Goal: Information Seeking & Learning: Learn about a topic

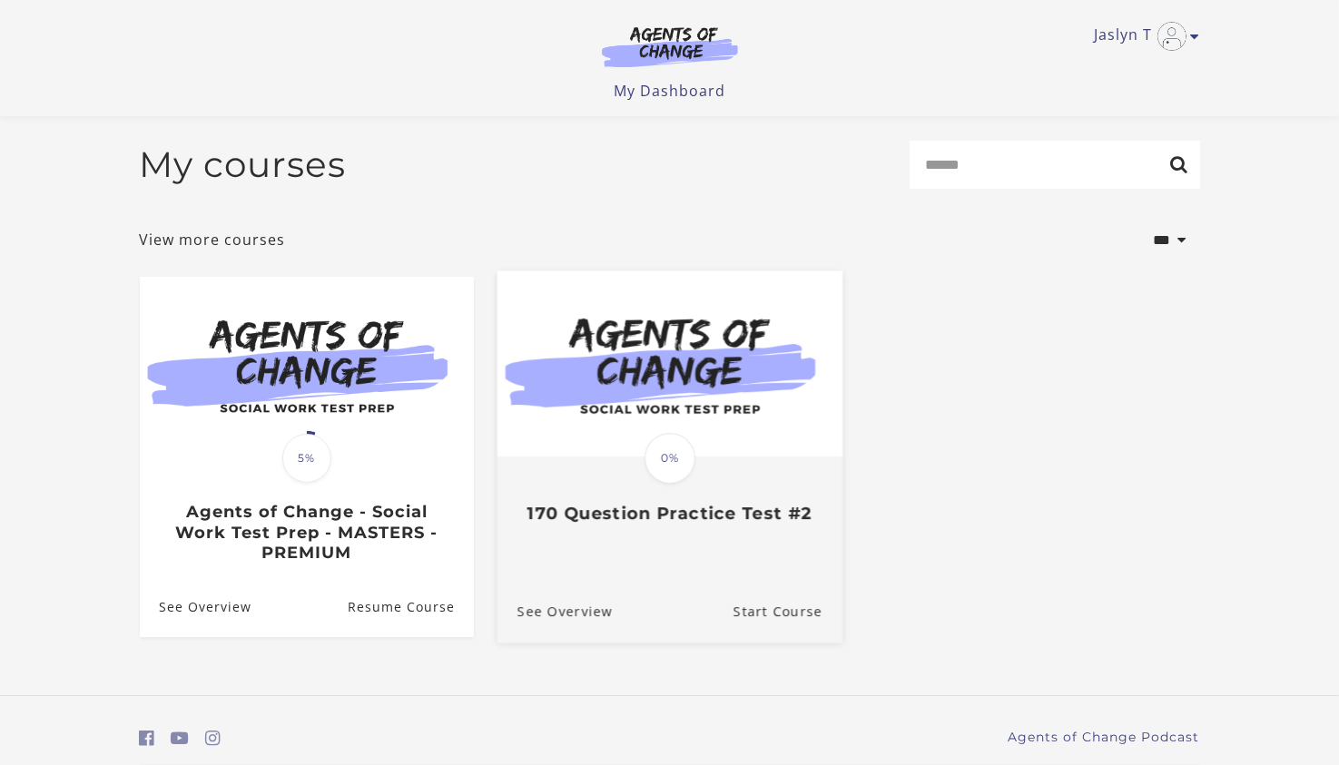
scroll to position [65, 0]
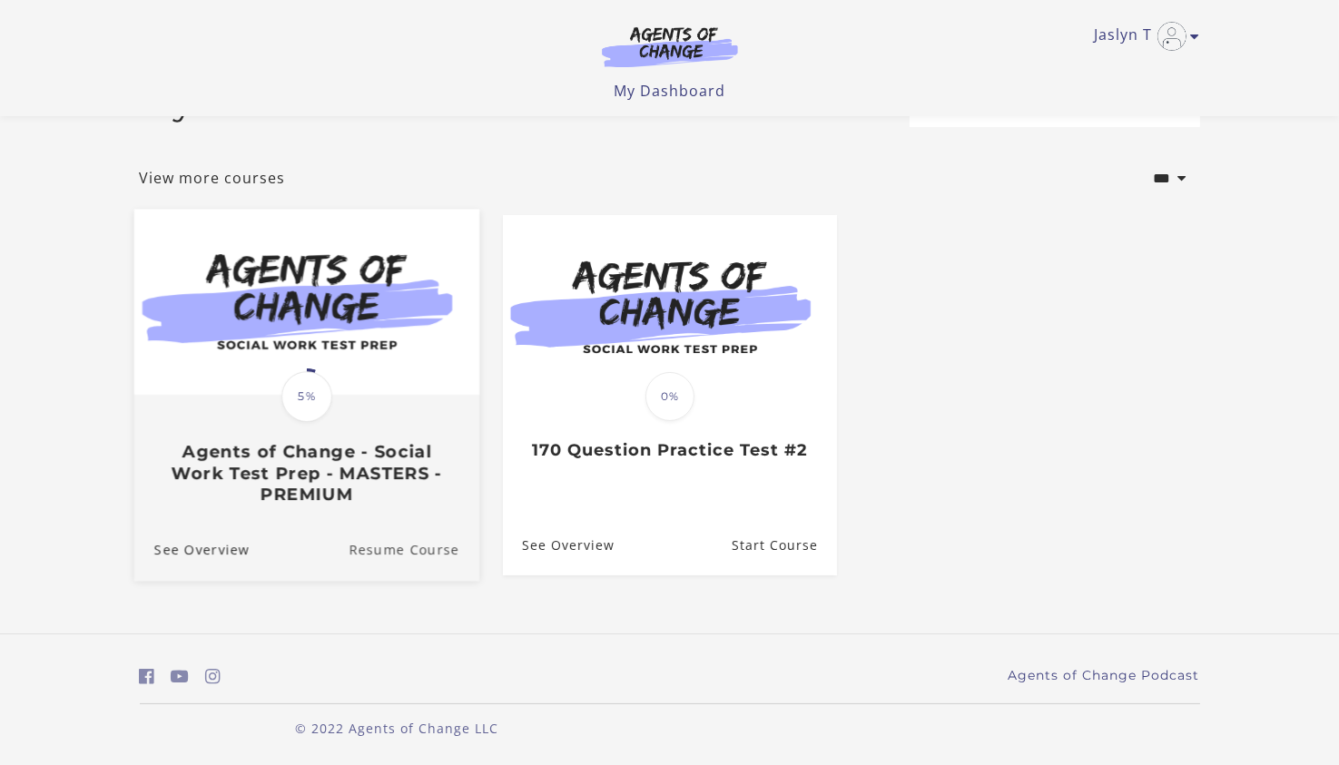
click at [414, 549] on link "Resume Course" at bounding box center [413, 550] width 131 height 61
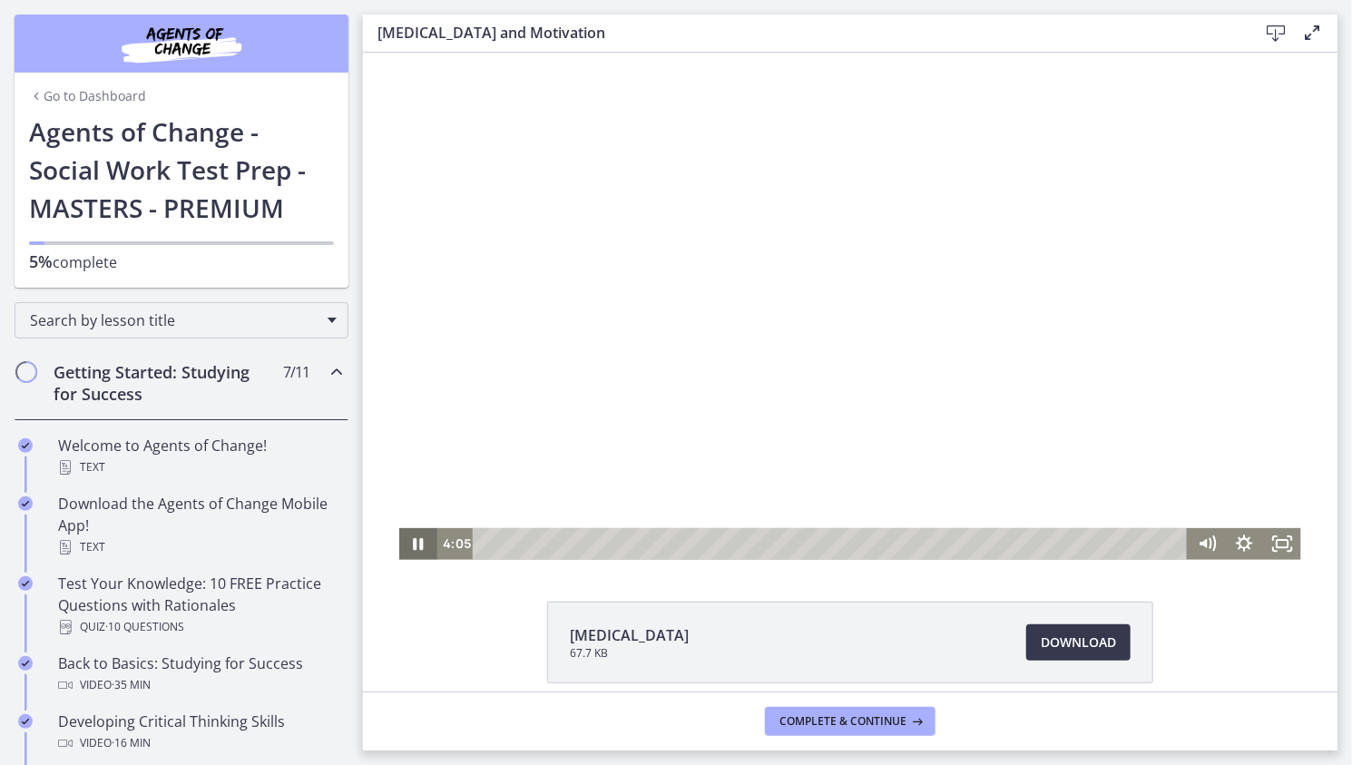
click at [413, 544] on icon "Pause" at bounding box center [418, 543] width 10 height 12
